Goal: Task Accomplishment & Management: Use online tool/utility

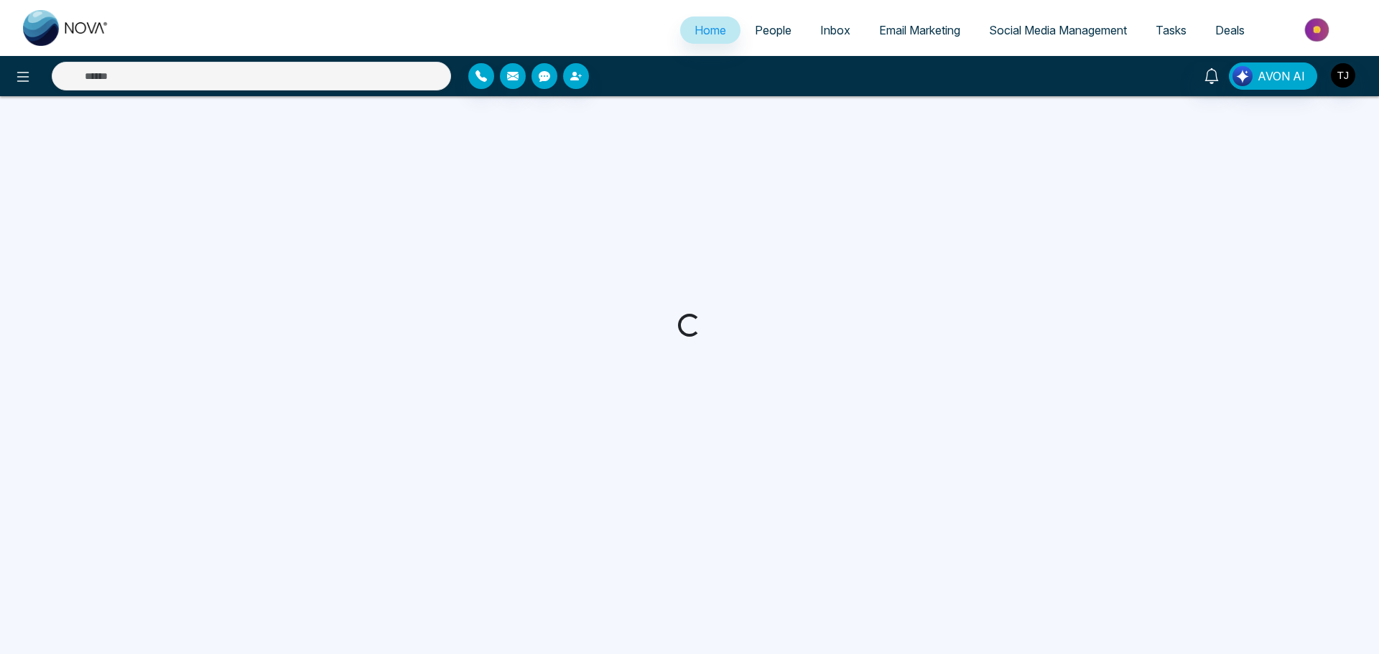
select select "*"
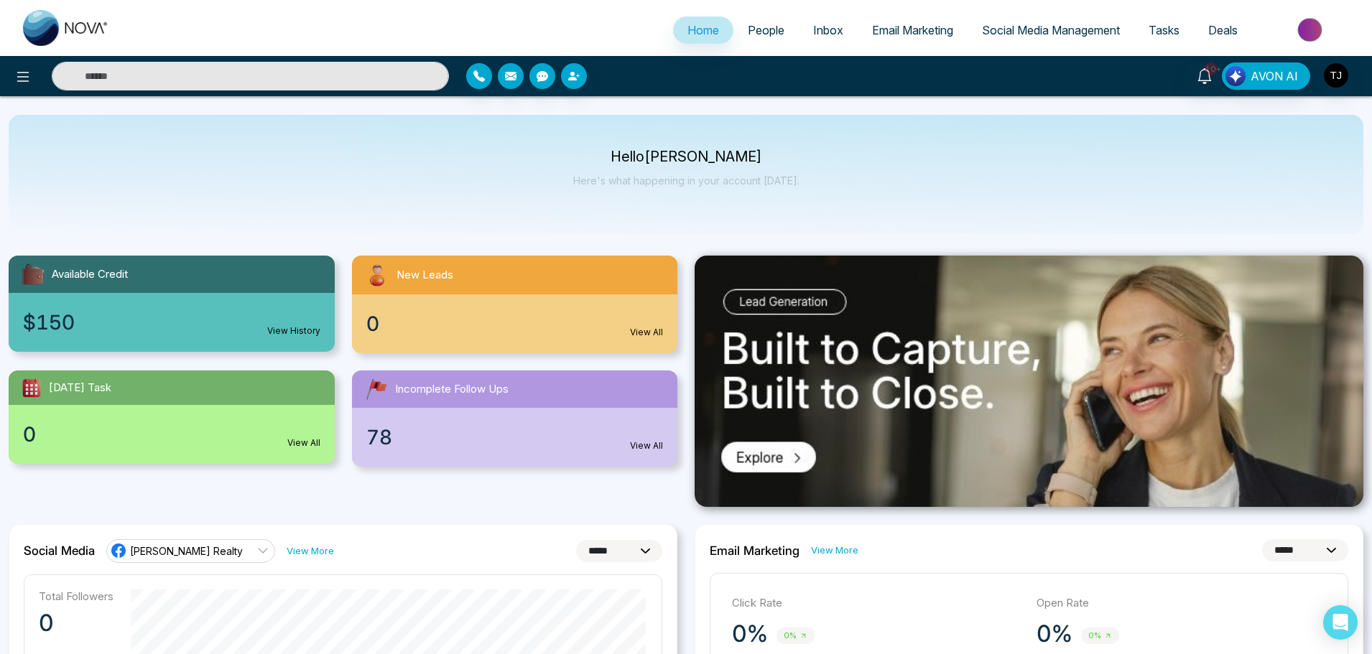
click at [883, 38] on link "Email Marketing" at bounding box center [912, 30] width 110 height 27
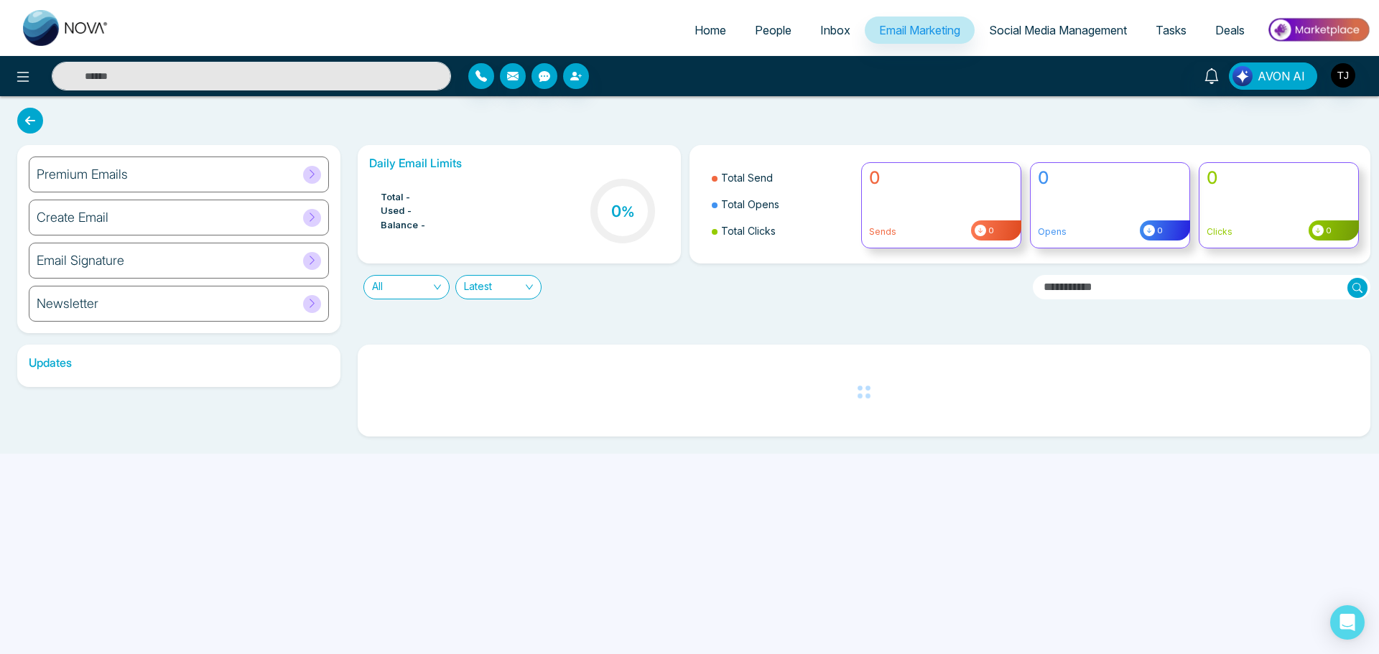
click at [153, 169] on div "Premium Emails" at bounding box center [179, 175] width 300 height 36
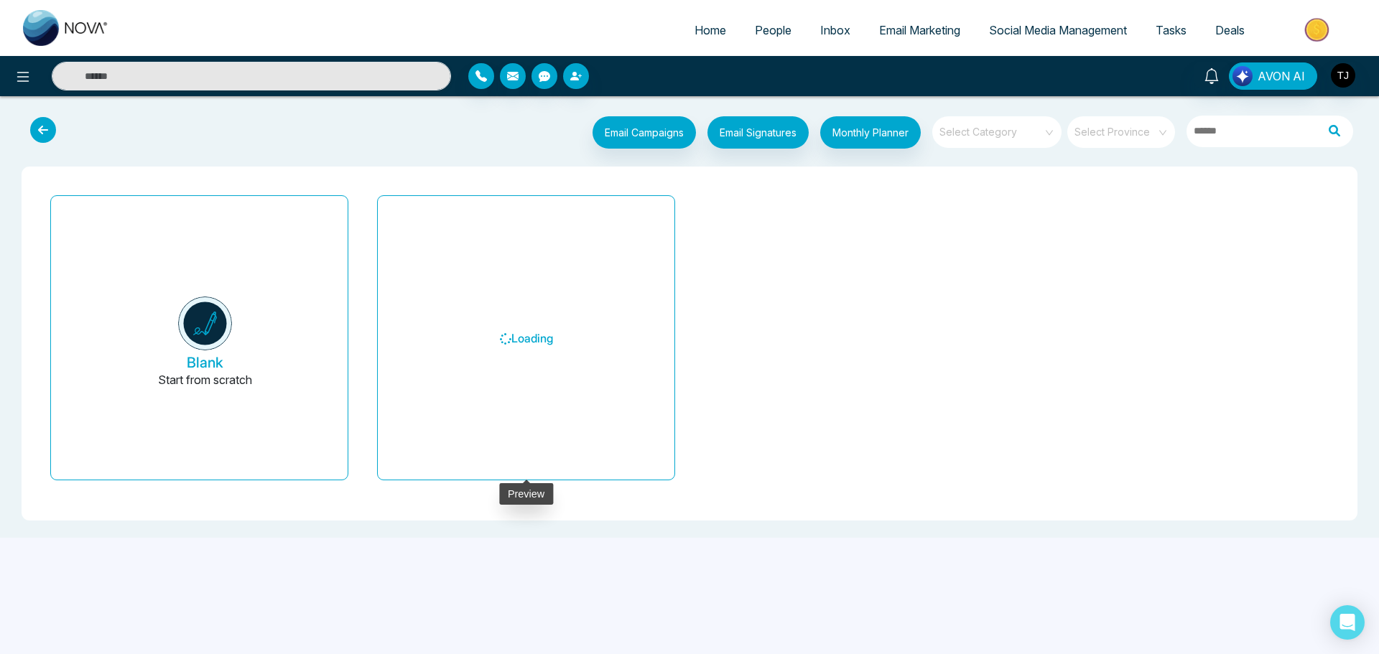
click at [605, 312] on h6 "Loading" at bounding box center [526, 339] width 262 height 262
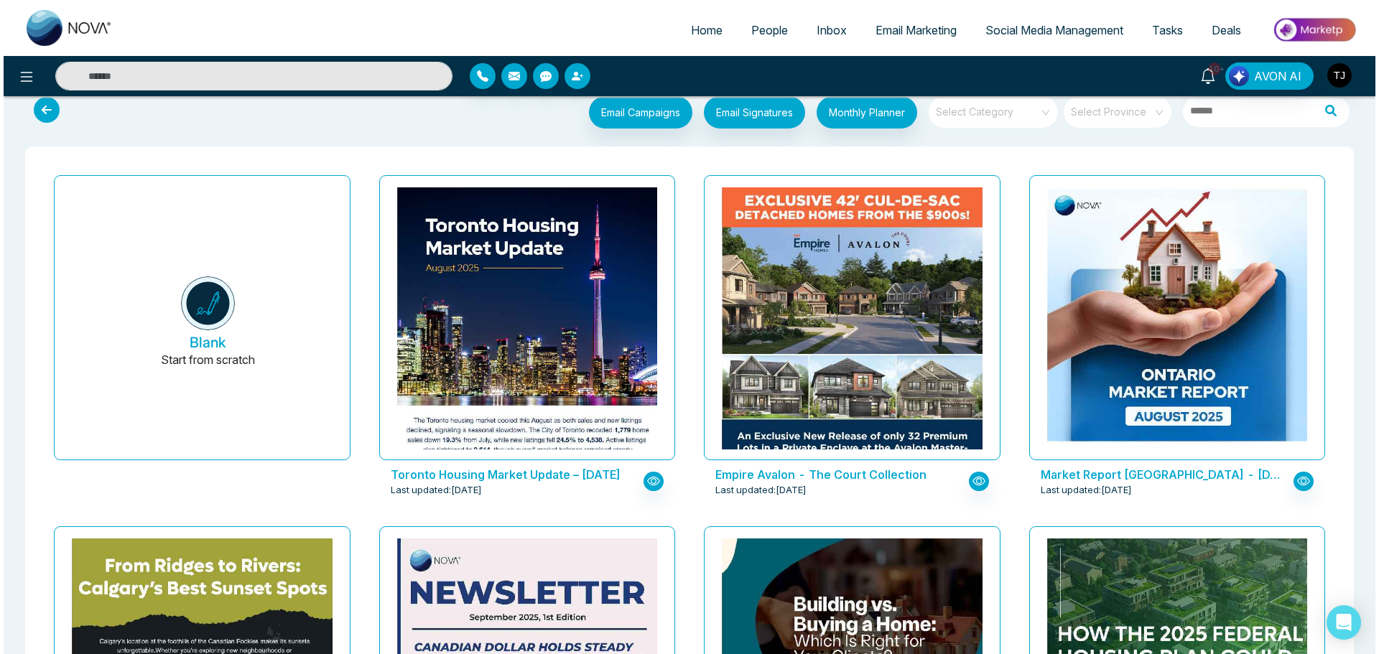
scroll to position [144, 0]
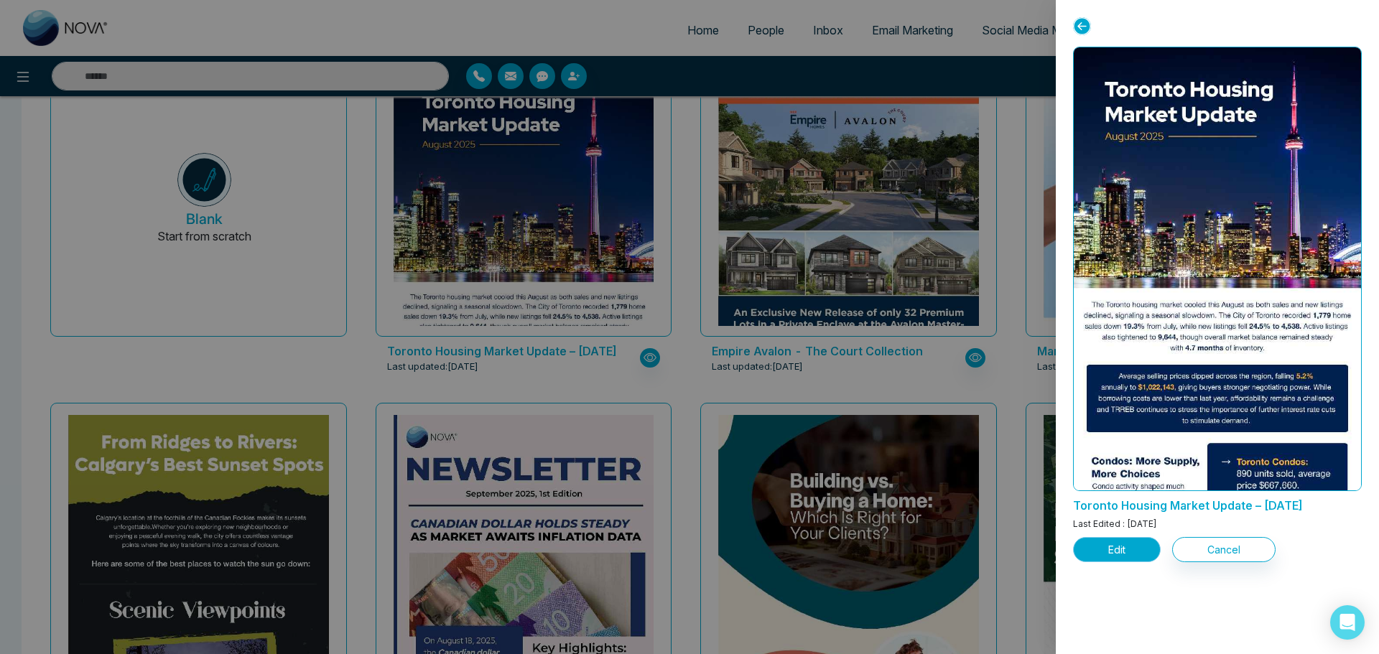
click at [1095, 540] on button "Edit" at bounding box center [1117, 549] width 88 height 25
click at [1117, 544] on button "Edit" at bounding box center [1117, 549] width 88 height 25
click at [1116, 549] on button "Edit" at bounding box center [1117, 549] width 88 height 25
click at [1122, 544] on button "Edit" at bounding box center [1117, 549] width 88 height 25
click at [1117, 555] on button "Edit" at bounding box center [1117, 549] width 88 height 25
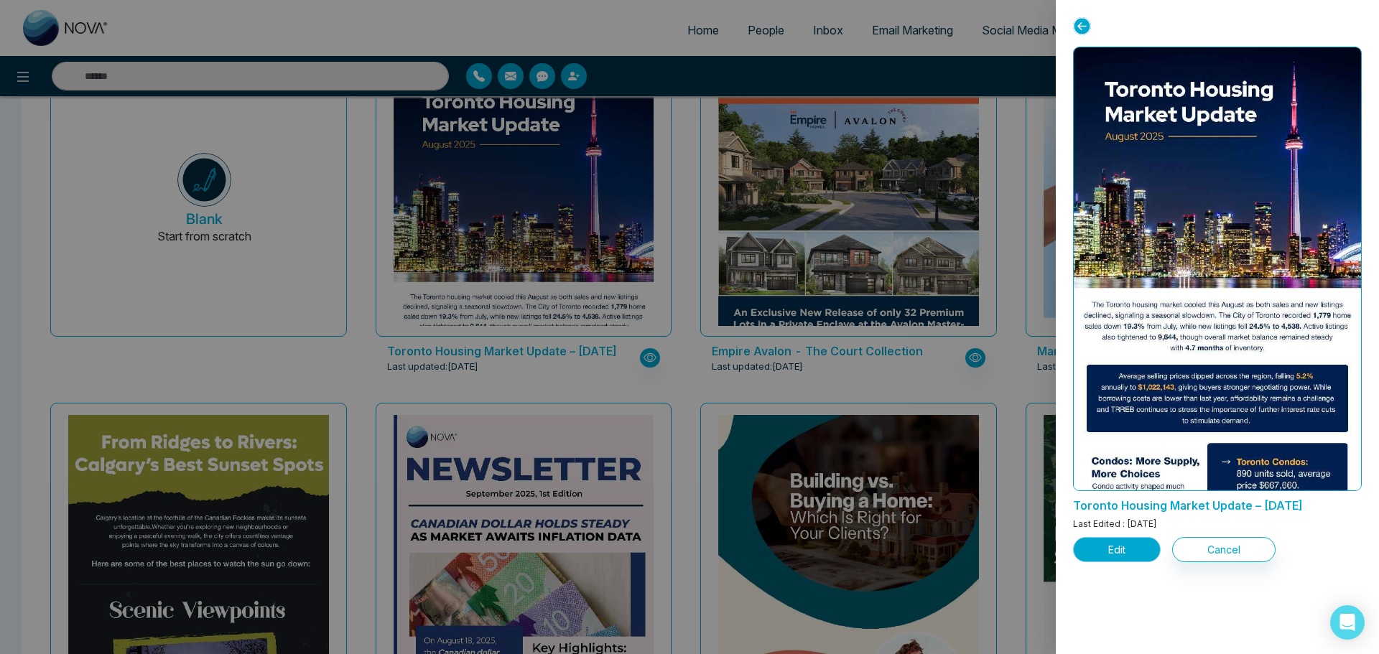
click at [1117, 555] on button "Edit" at bounding box center [1117, 549] width 88 height 25
